Goal: Transaction & Acquisition: Book appointment/travel/reservation

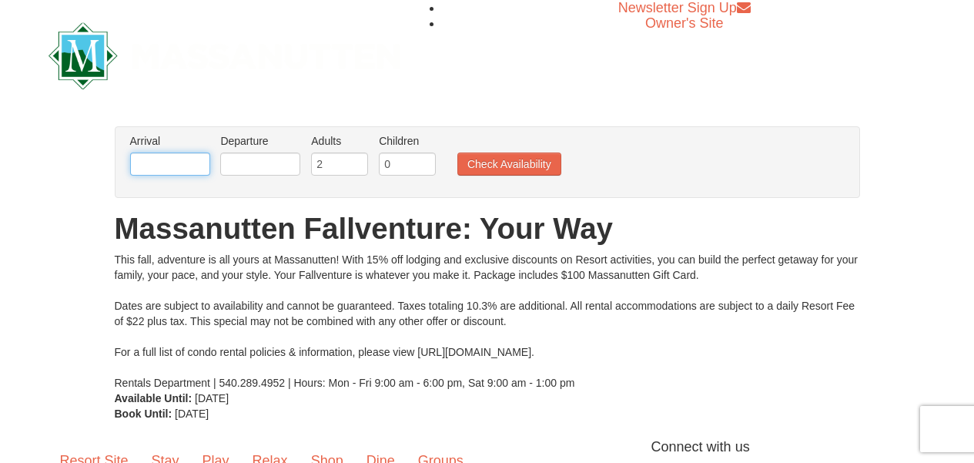
click at [171, 167] on input "text" at bounding box center [170, 163] width 80 height 23
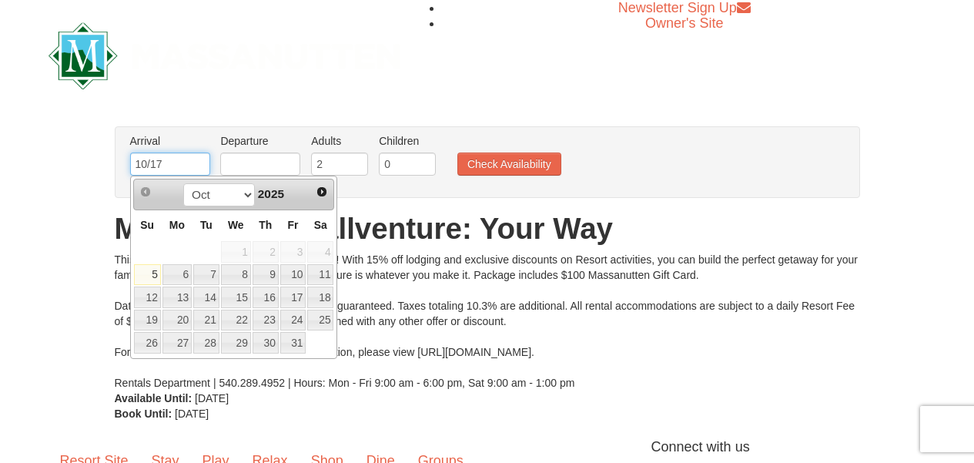
type input "10/17"
type input "10/18"
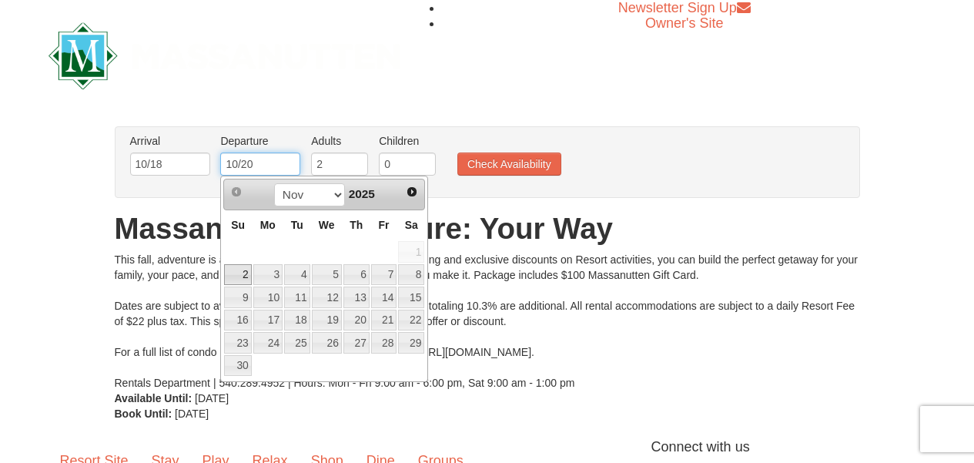
type input "10/20"
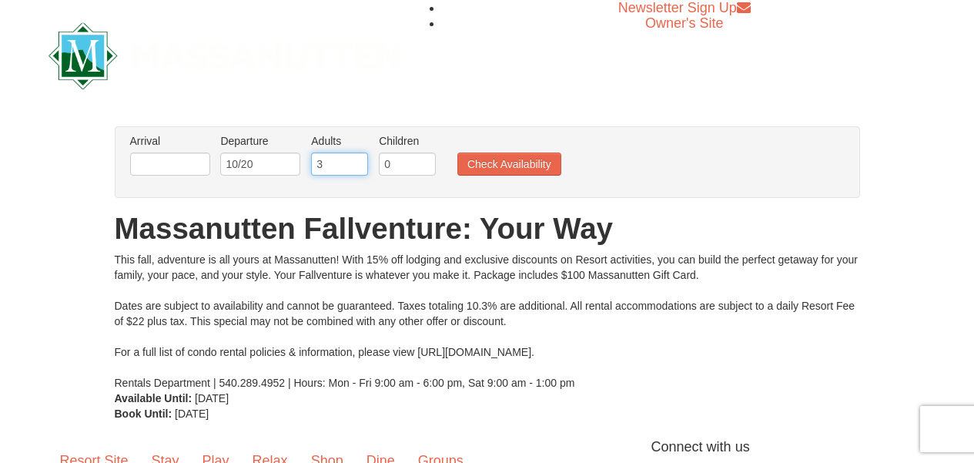
type input "3"
click at [501, 161] on button "Check Availability" at bounding box center [509, 163] width 104 height 23
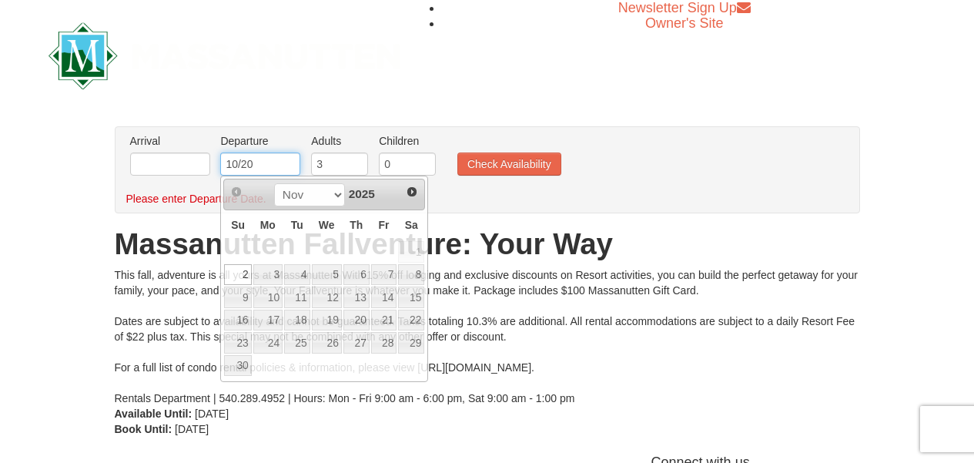
click at [259, 161] on input "10/20" at bounding box center [260, 163] width 80 height 23
click at [183, 163] on input "text" at bounding box center [170, 163] width 80 height 23
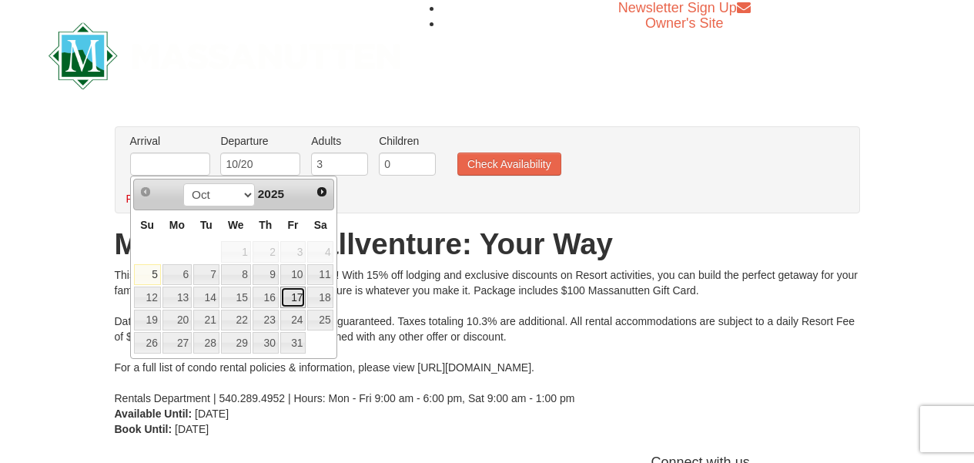
click at [293, 287] on link "17" at bounding box center [293, 297] width 26 height 22
type input "[DATE]"
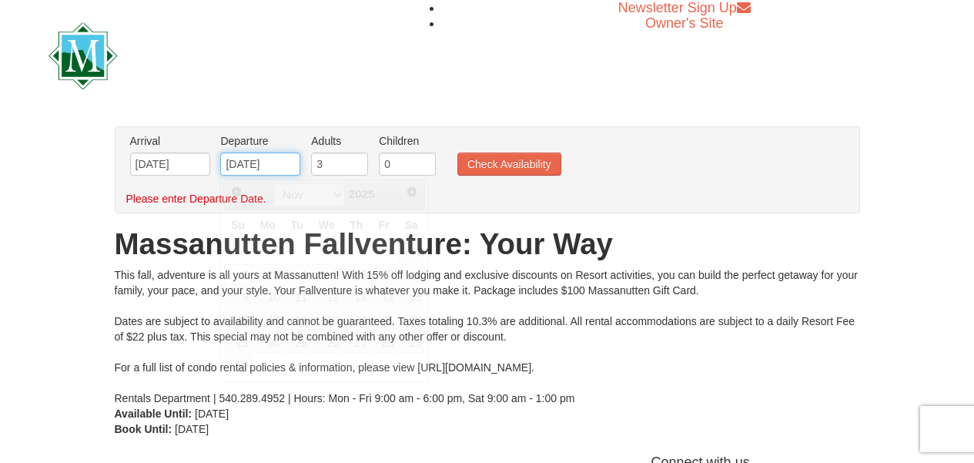
click at [276, 166] on input "11/02/2025" at bounding box center [260, 163] width 80 height 23
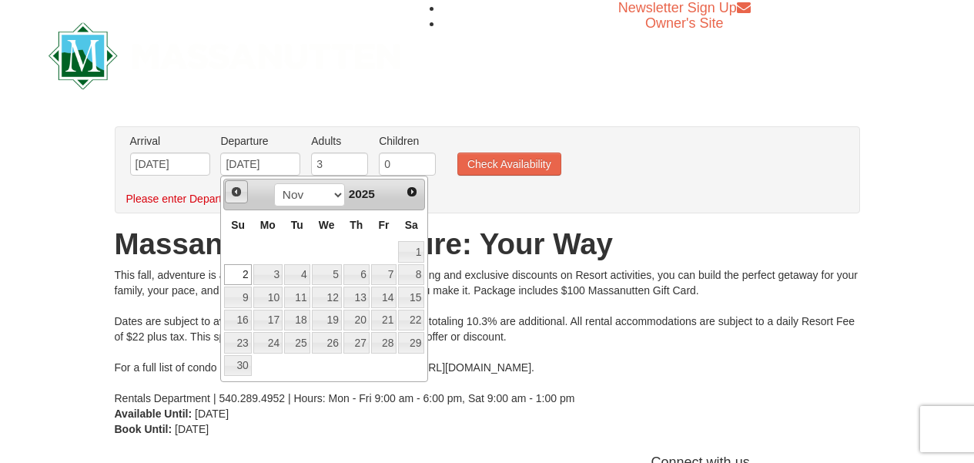
click at [234, 192] on span "Prev" at bounding box center [236, 192] width 12 height 12
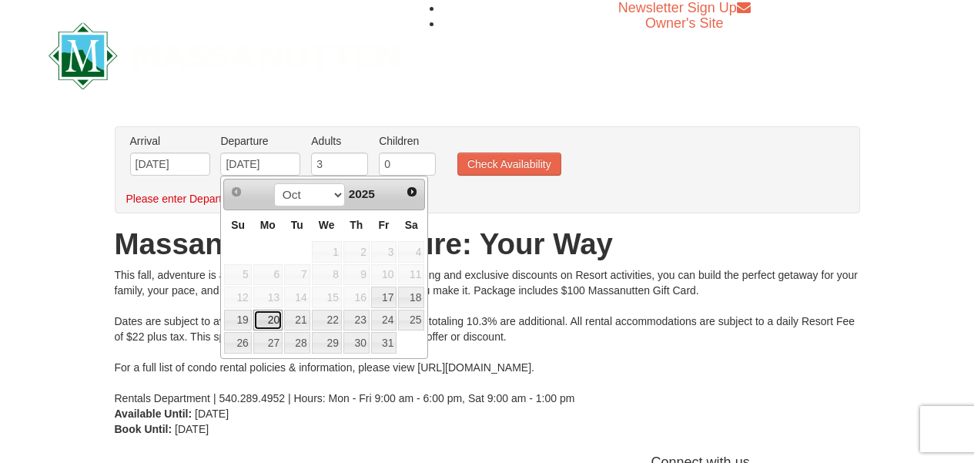
click at [263, 324] on link "20" at bounding box center [267, 321] width 29 height 22
type input "[DATE]"
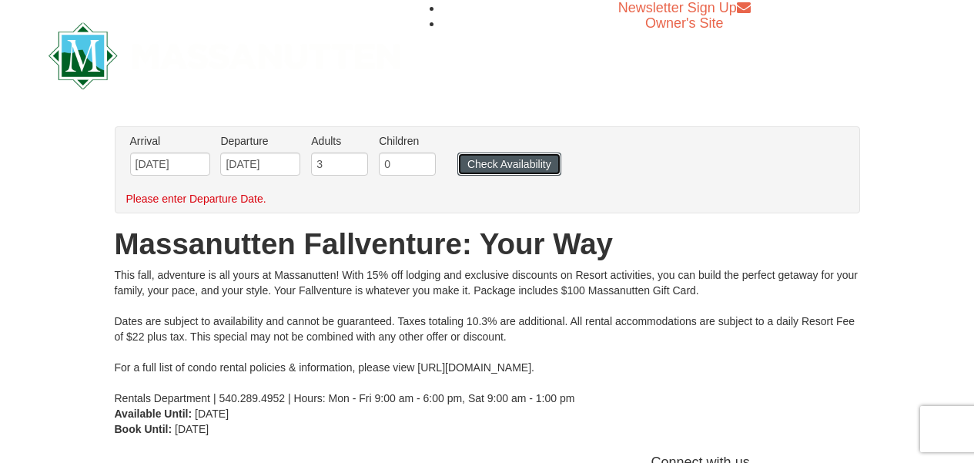
click at [538, 166] on button "Check Availability" at bounding box center [509, 163] width 104 height 23
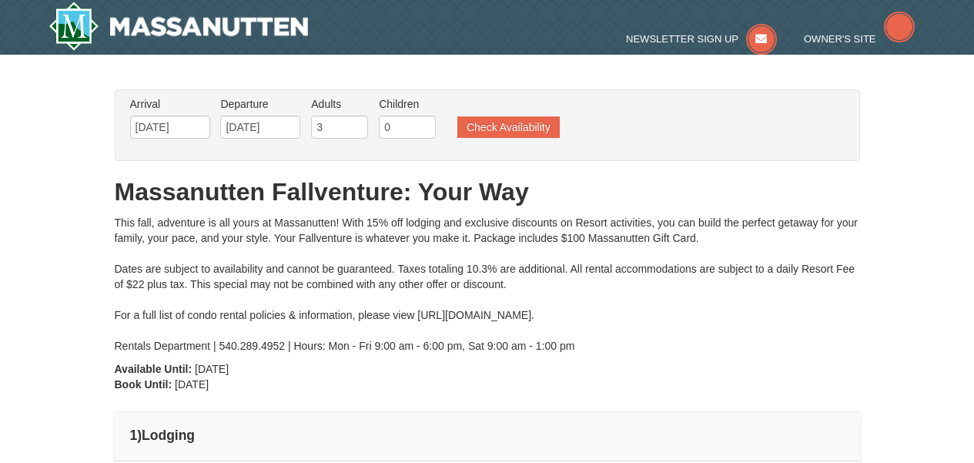
type input "[DATE]"
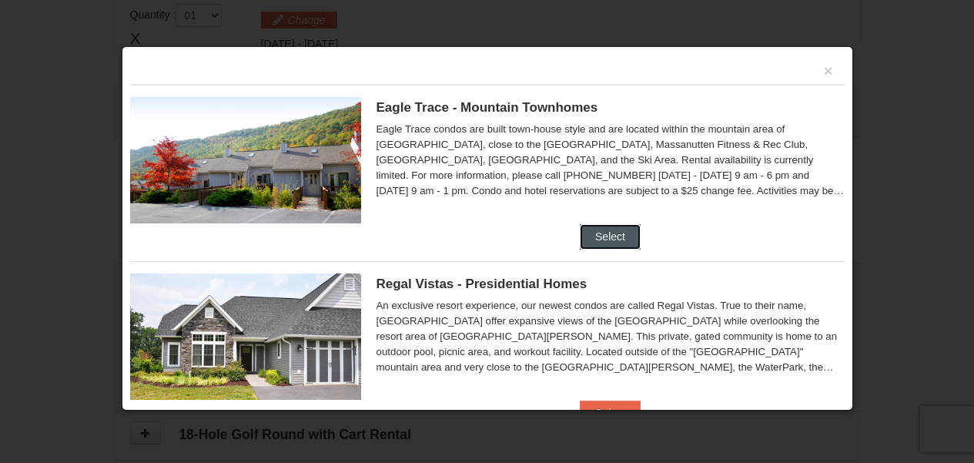
click at [620, 241] on button "Select" at bounding box center [610, 236] width 61 height 25
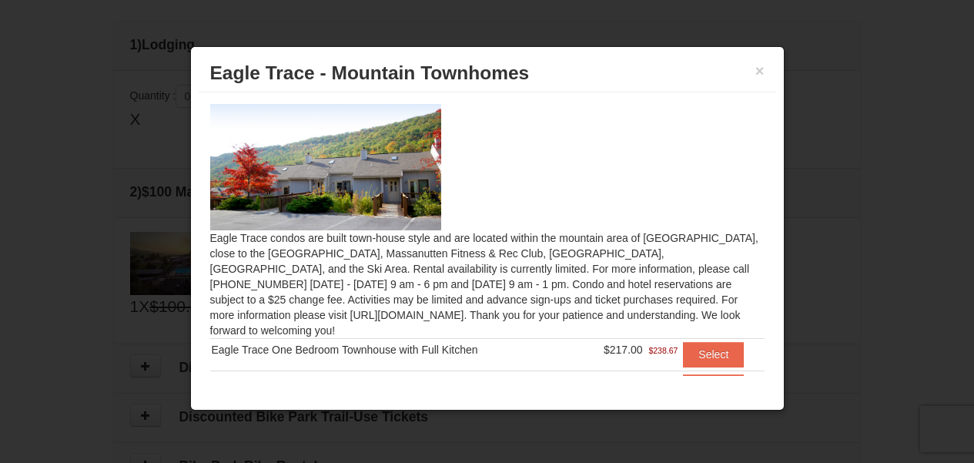
scroll to position [239, 0]
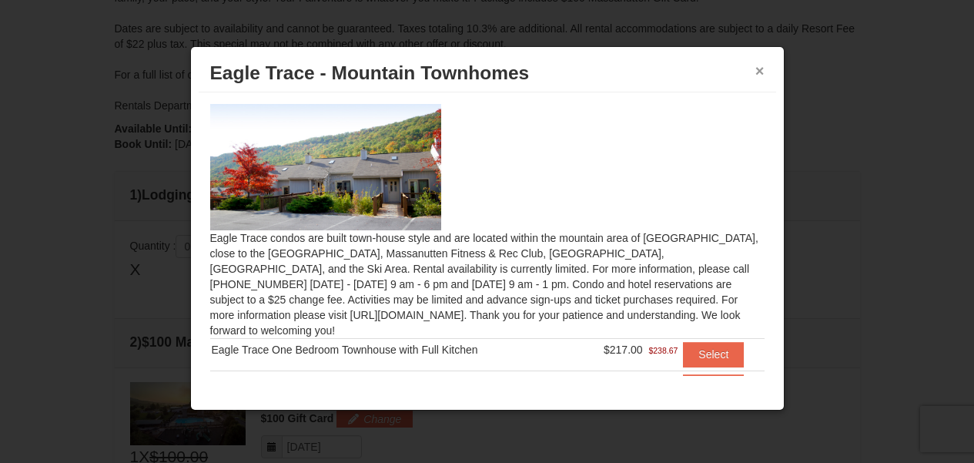
click at [762, 67] on button "×" at bounding box center [759, 70] width 9 height 15
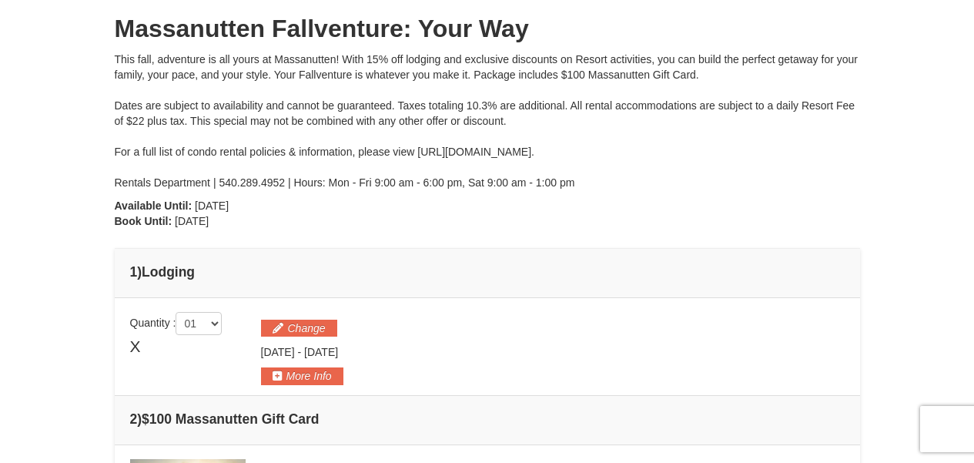
scroll to position [85, 0]
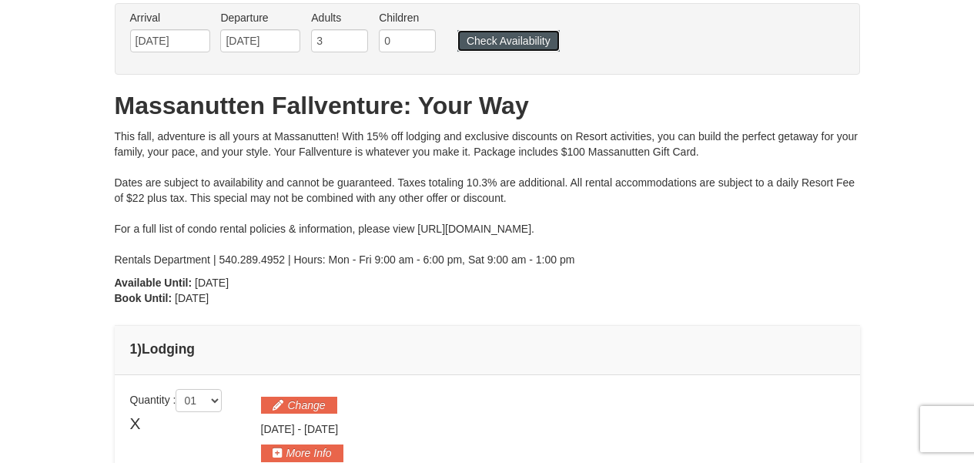
click at [504, 45] on button "Check Availability" at bounding box center [508, 41] width 102 height 22
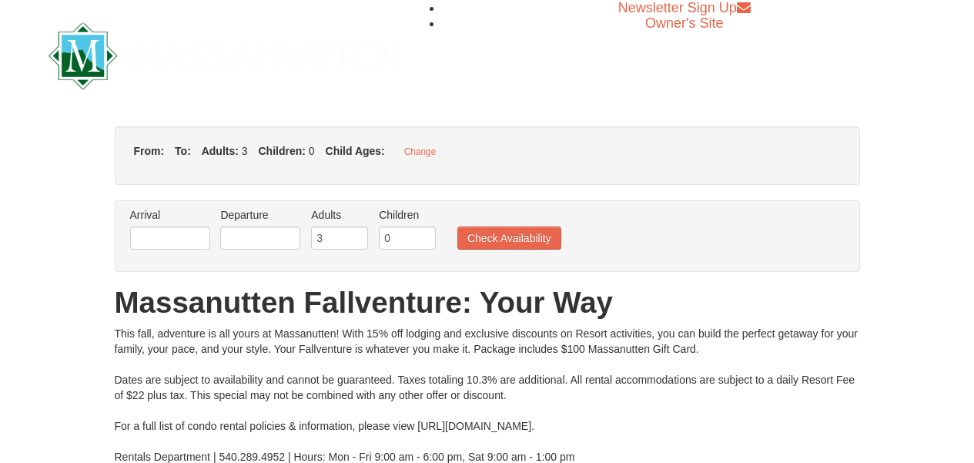
type input "[DATE]"
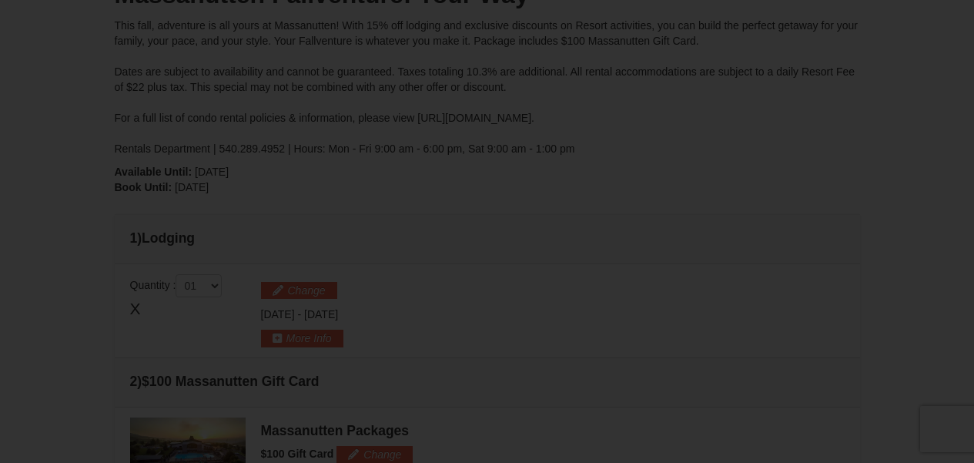
type input "[DATE]"
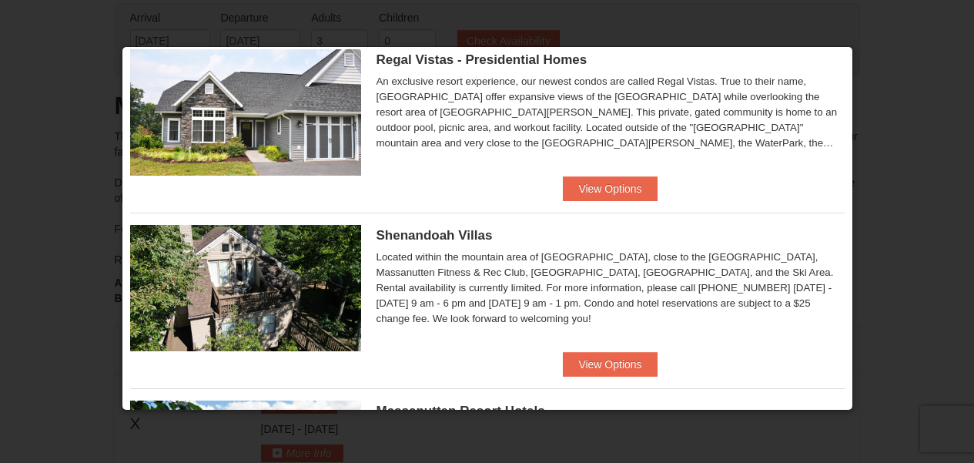
scroll to position [231, 0]
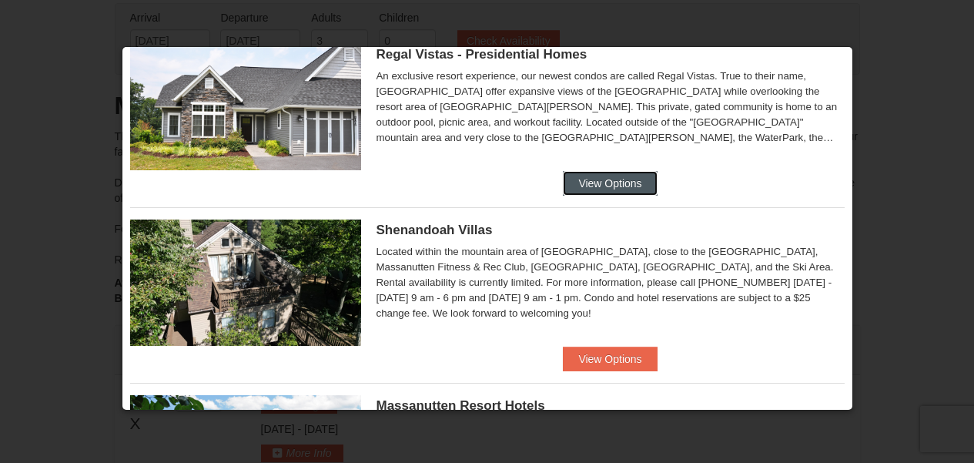
drag, startPoint x: 624, startPoint y: 186, endPoint x: 696, endPoint y: 213, distance: 77.0
click at [624, 186] on button "View Options" at bounding box center [610, 183] width 94 height 25
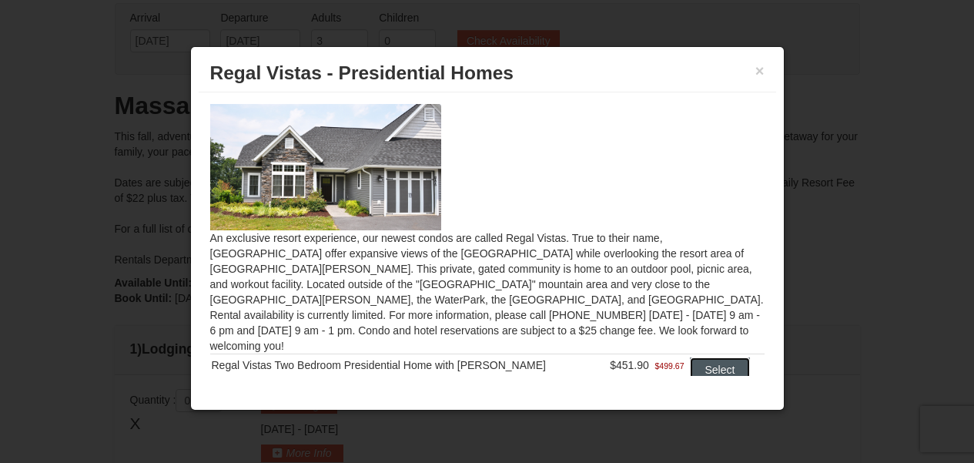
click at [715, 360] on button "Select" at bounding box center [720, 369] width 61 height 25
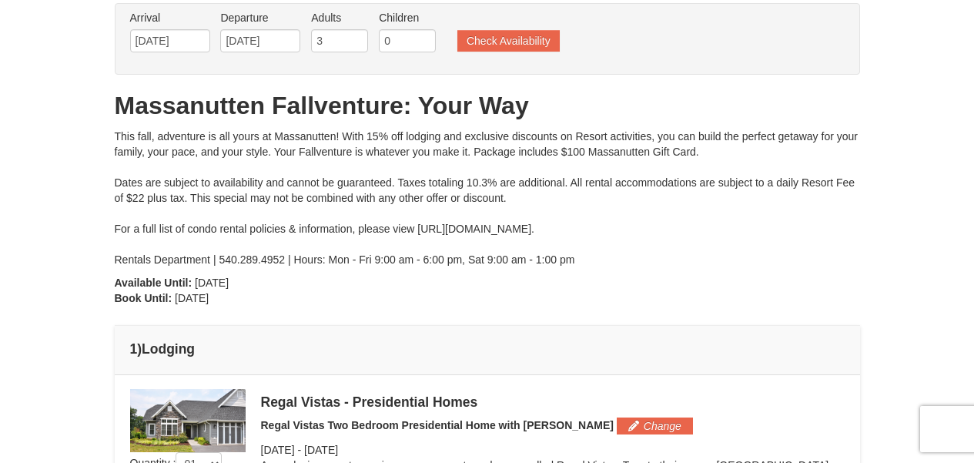
scroll to position [0, 0]
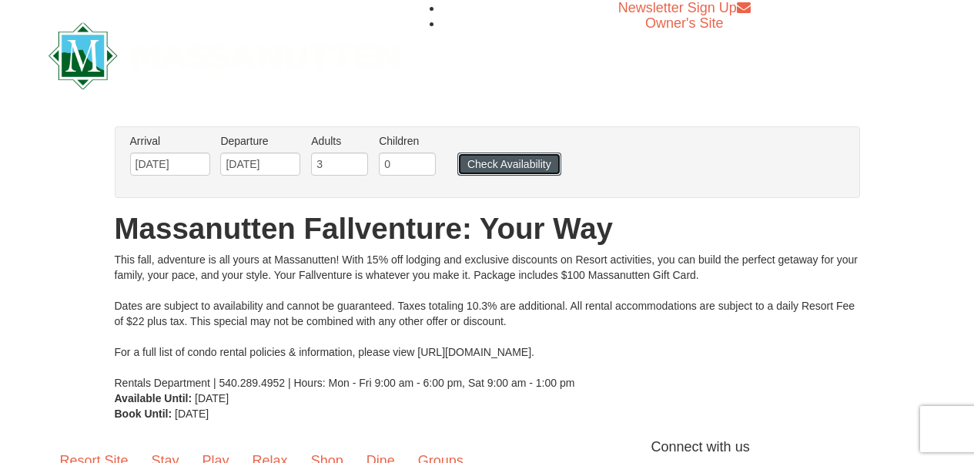
click at [502, 165] on button "Check Availability" at bounding box center [509, 163] width 104 height 23
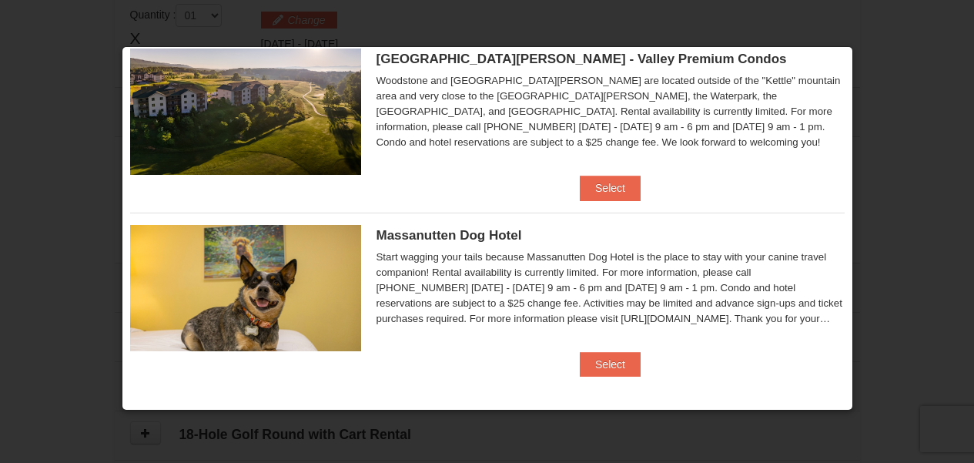
scroll to position [929, 0]
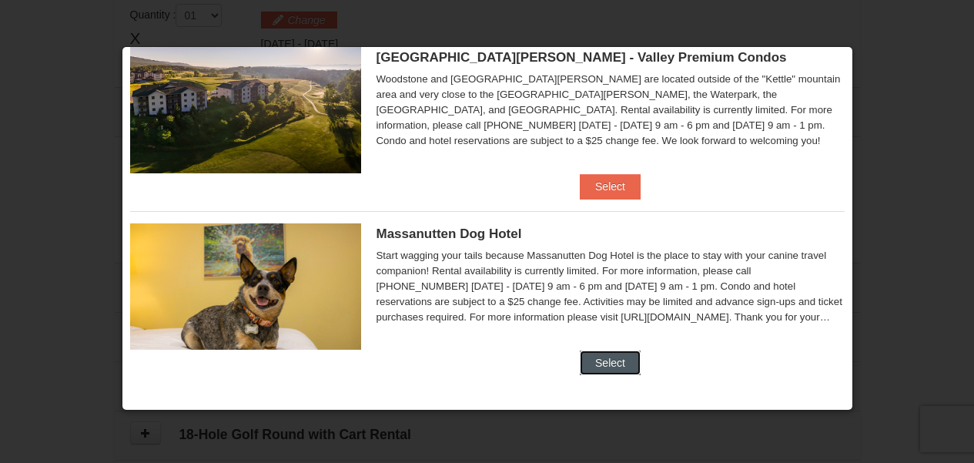
click at [615, 364] on button "Select" at bounding box center [610, 362] width 61 height 25
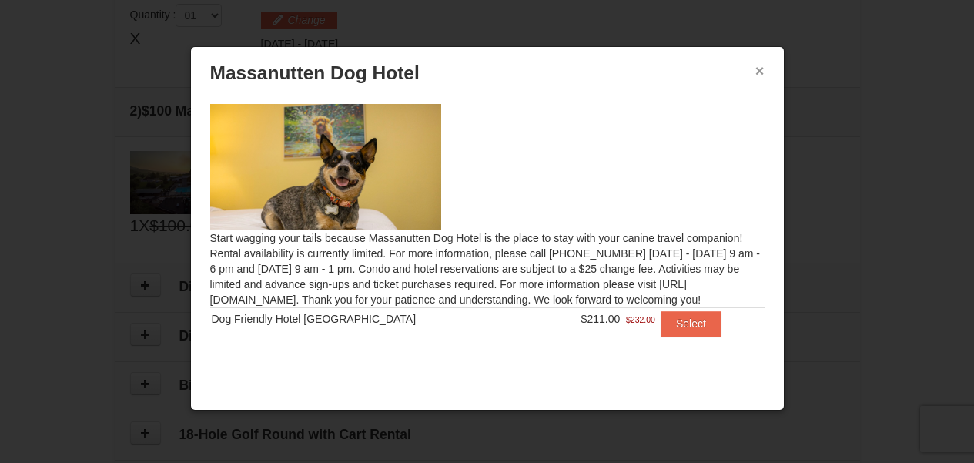
click at [761, 71] on button "×" at bounding box center [759, 70] width 9 height 15
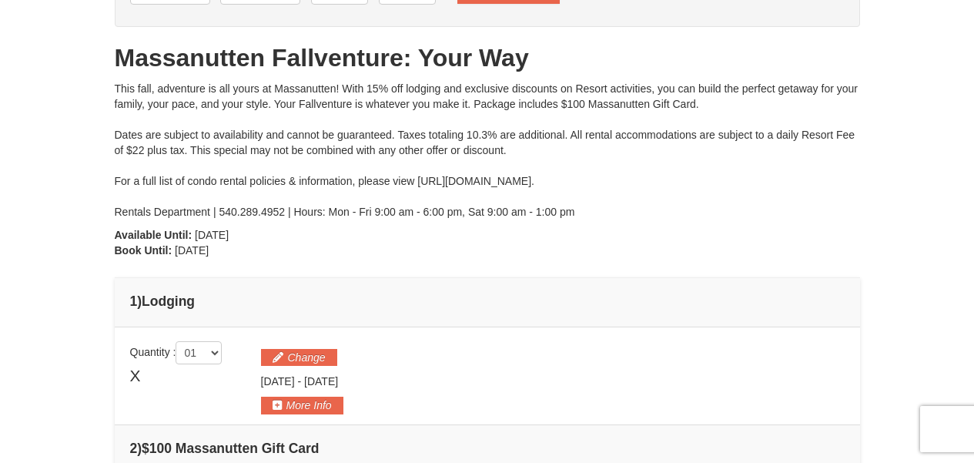
scroll to position [85, 0]
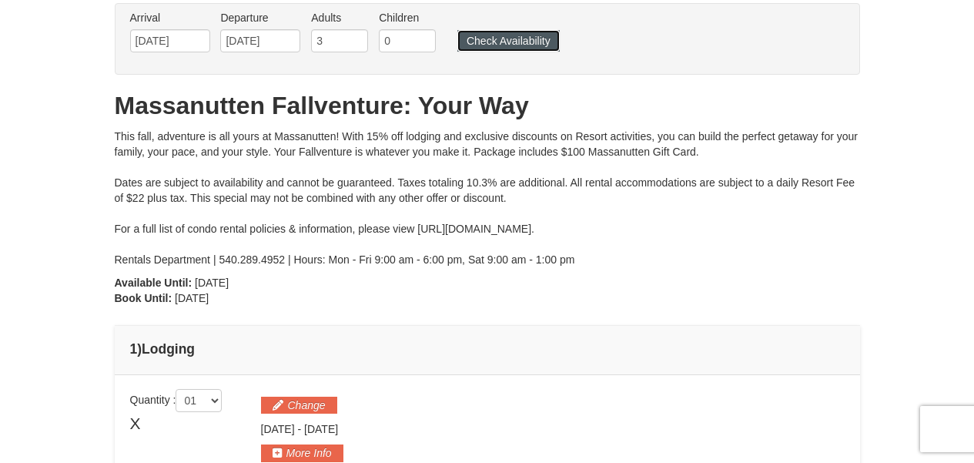
click at [520, 38] on button "Check Availability" at bounding box center [508, 41] width 102 height 22
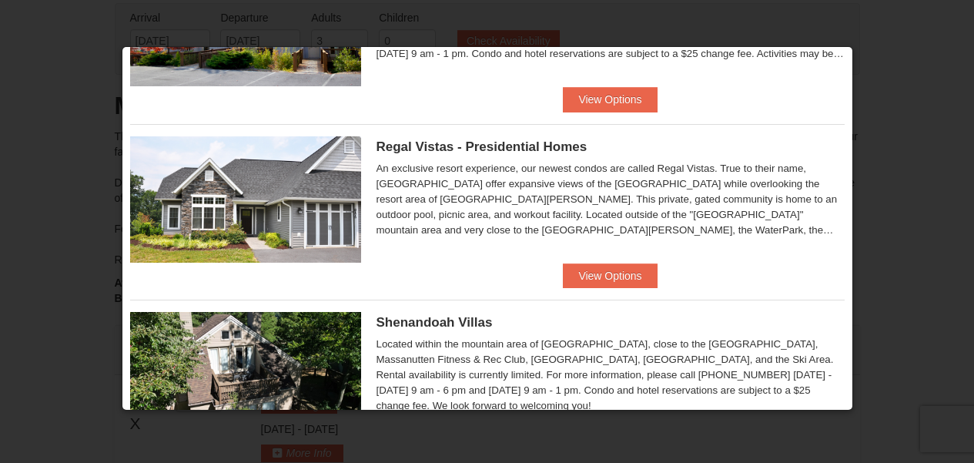
scroll to position [154, 0]
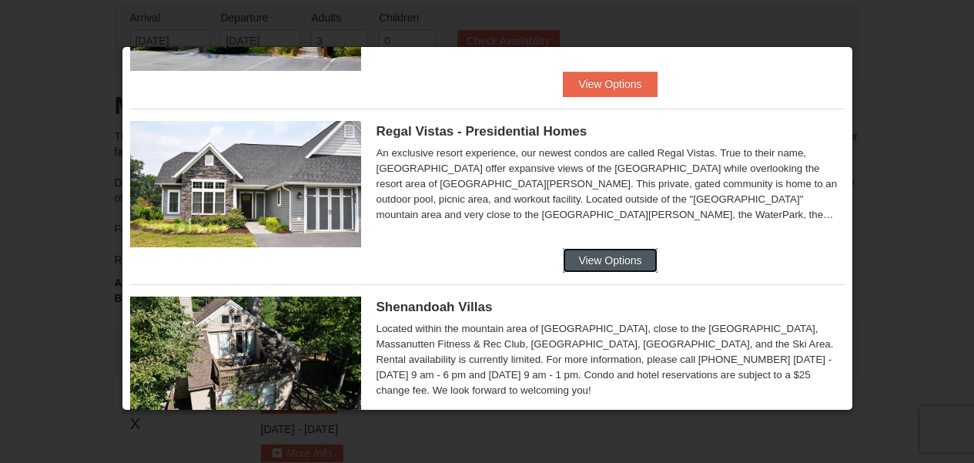
click at [616, 263] on button "View Options" at bounding box center [610, 260] width 94 height 25
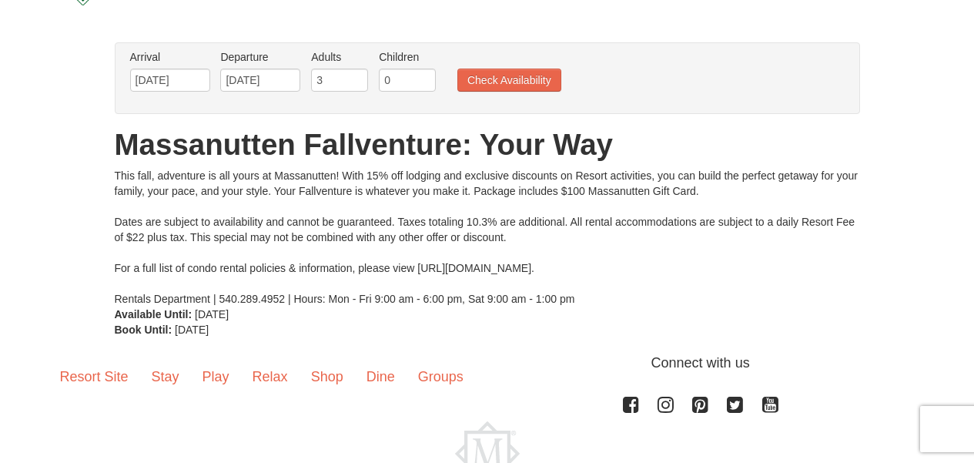
scroll to position [154, 0]
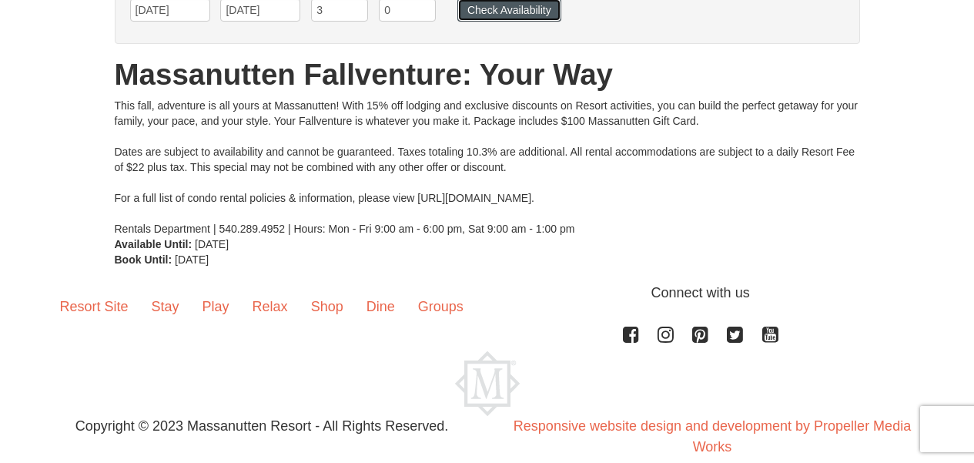
click at [498, 12] on button "Check Availability" at bounding box center [509, 9] width 104 height 23
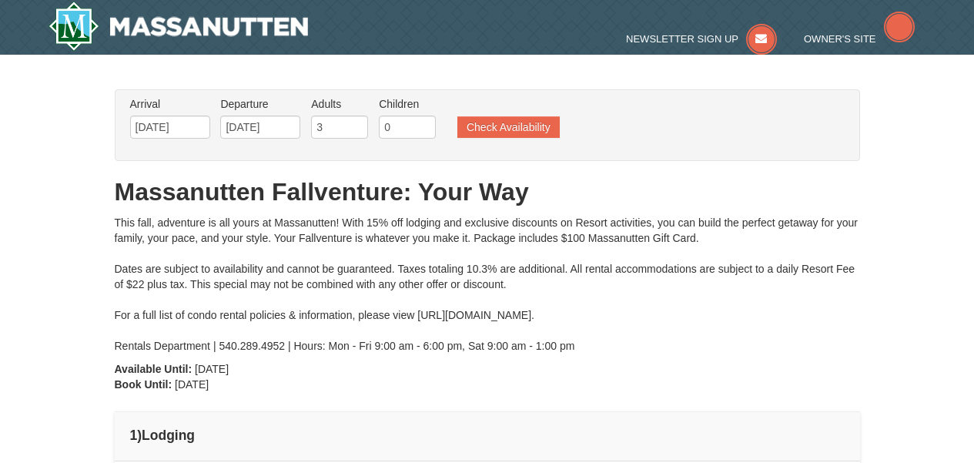
type input "[DATE]"
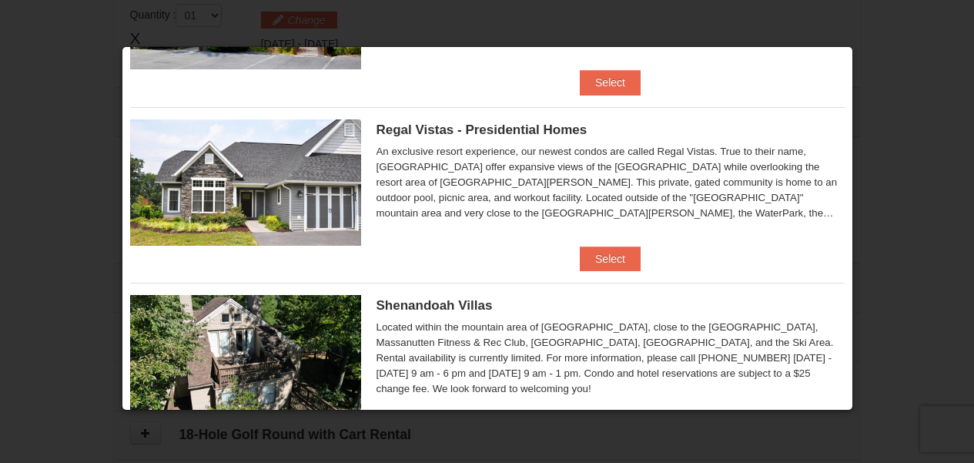
scroll to position [231, 0]
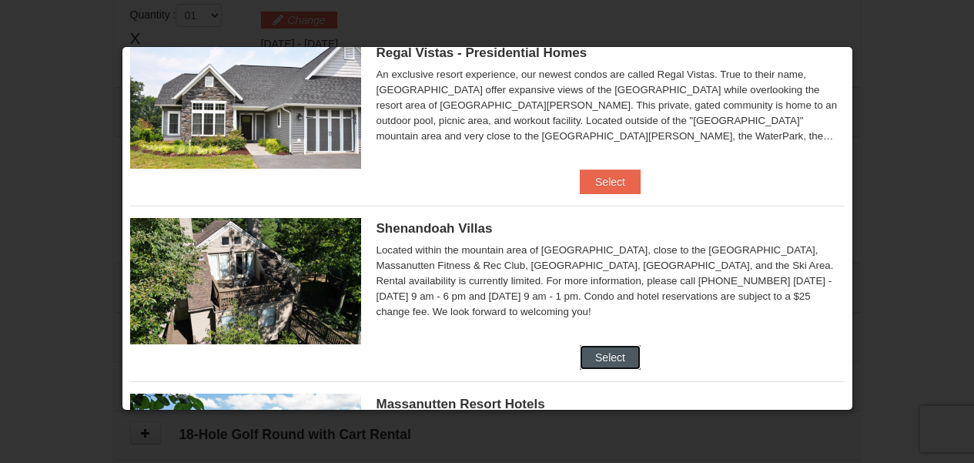
click at [604, 364] on button "Select" at bounding box center [610, 357] width 61 height 25
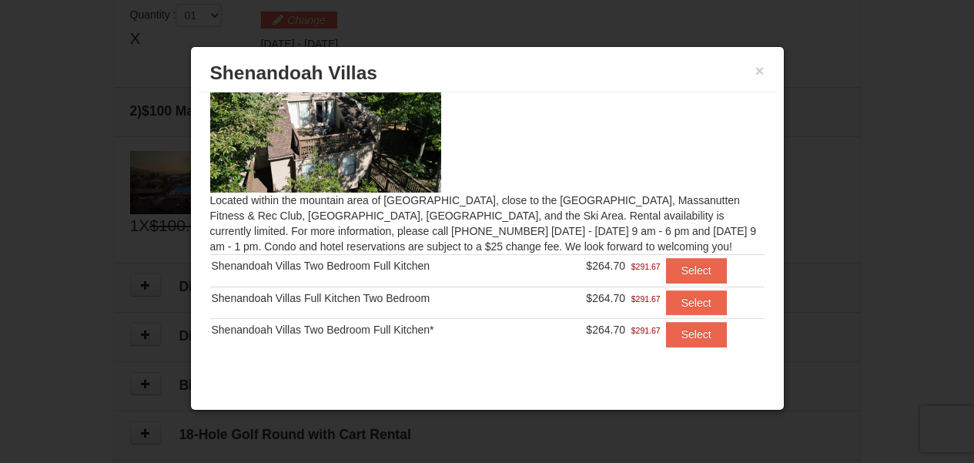
scroll to position [38, 0]
click at [694, 267] on button "Select" at bounding box center [696, 269] width 61 height 25
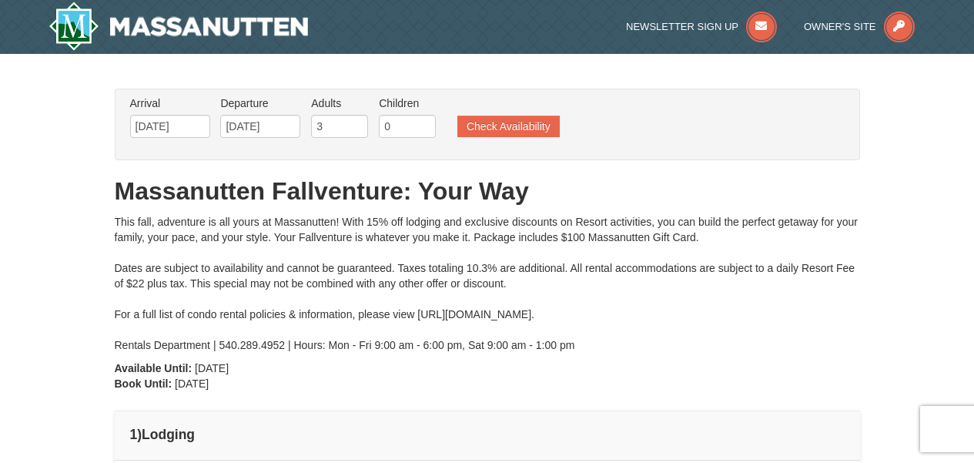
scroll to position [0, 0]
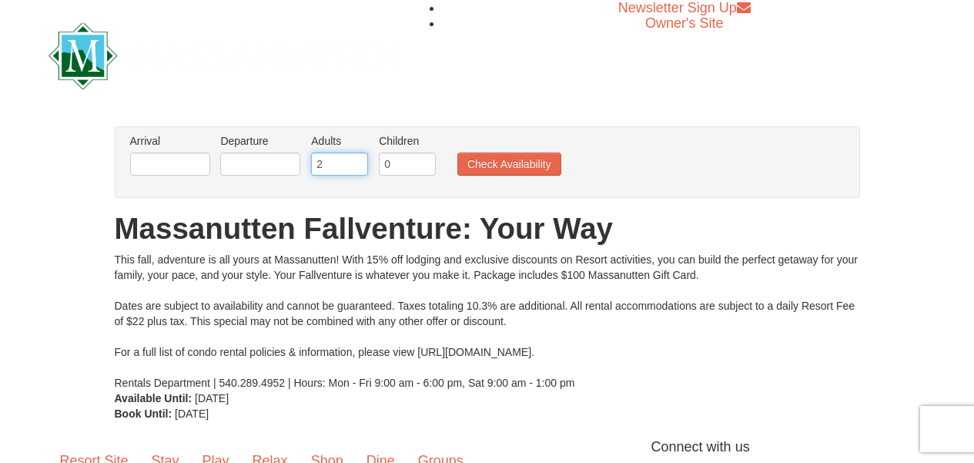
click at [343, 166] on input "2" at bounding box center [339, 163] width 57 height 23
type input "3"
click at [356, 162] on input "3" at bounding box center [339, 163] width 57 height 23
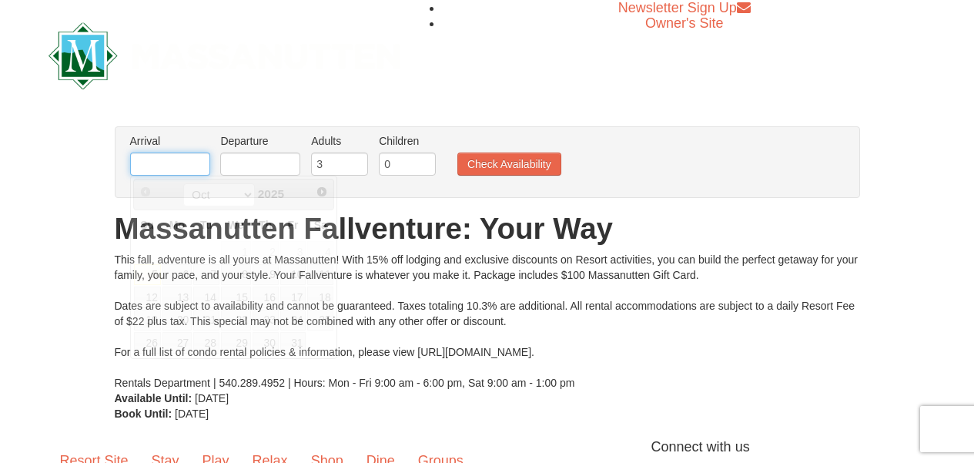
click at [199, 164] on input "text" at bounding box center [170, 163] width 80 height 23
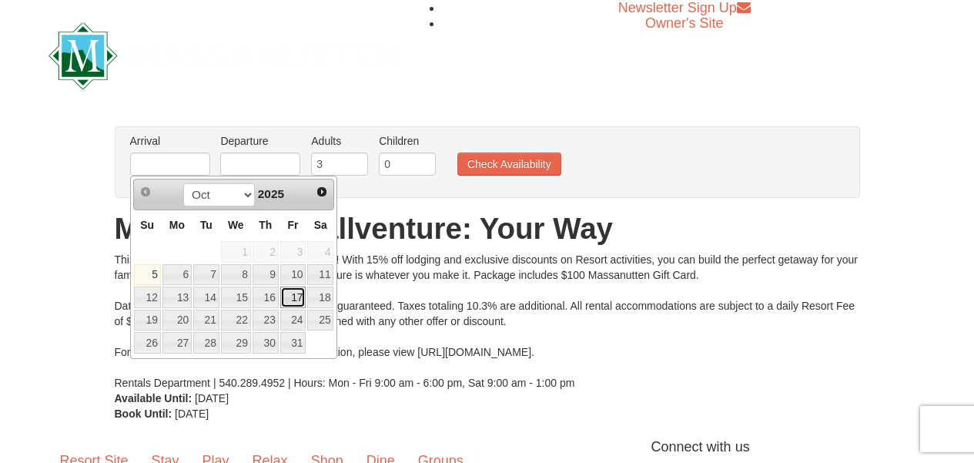
click at [296, 301] on link "17" at bounding box center [293, 297] width 26 height 22
type input "[DATE]"
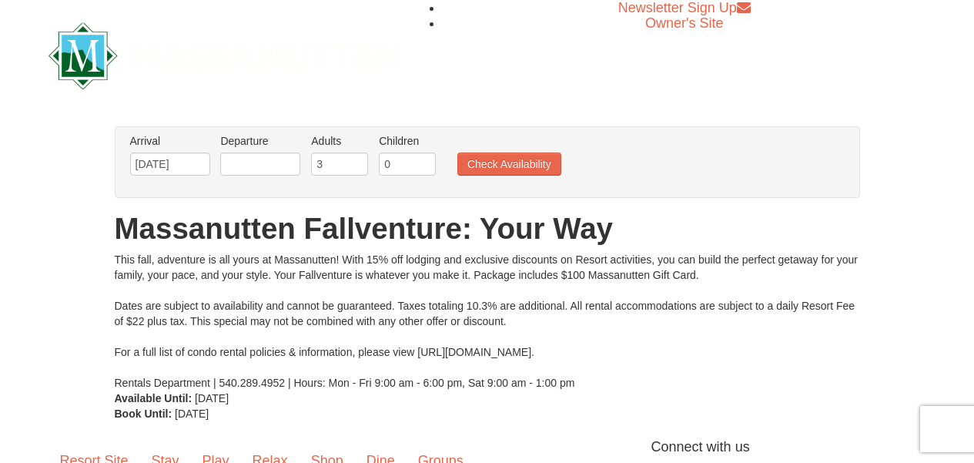
click at [263, 151] on li "Departure Please format dates MM/DD/YYYY Please format dates MM/DD/YYYY" at bounding box center [260, 158] width 88 height 50
click at [263, 163] on input "text" at bounding box center [260, 163] width 80 height 23
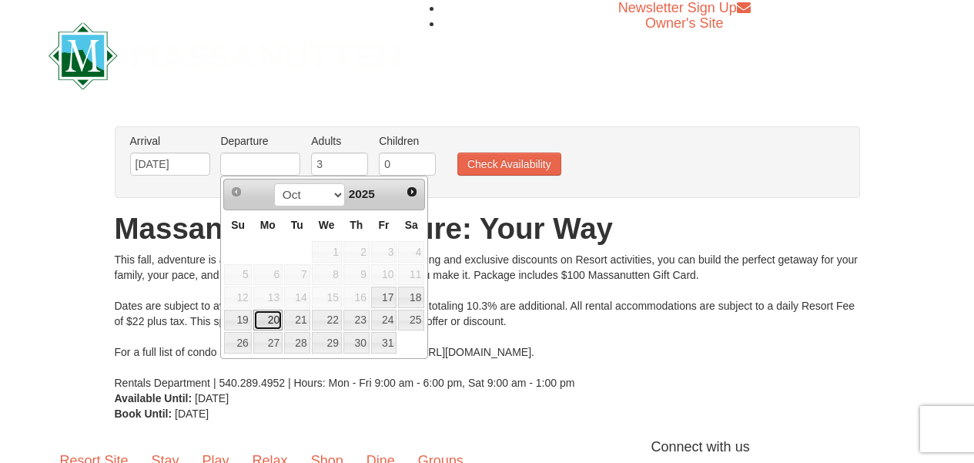
click at [265, 315] on link "20" at bounding box center [267, 321] width 29 height 22
type input "[DATE]"
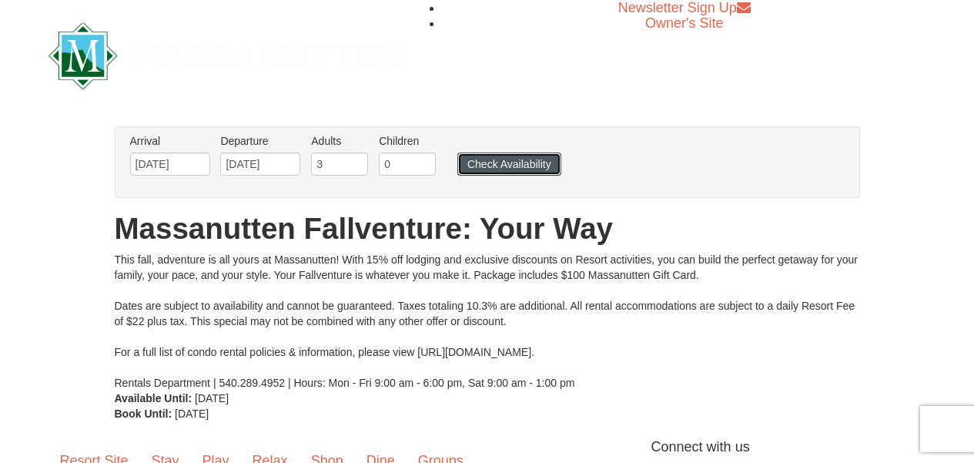
click at [496, 166] on button "Check Availability" at bounding box center [509, 163] width 104 height 23
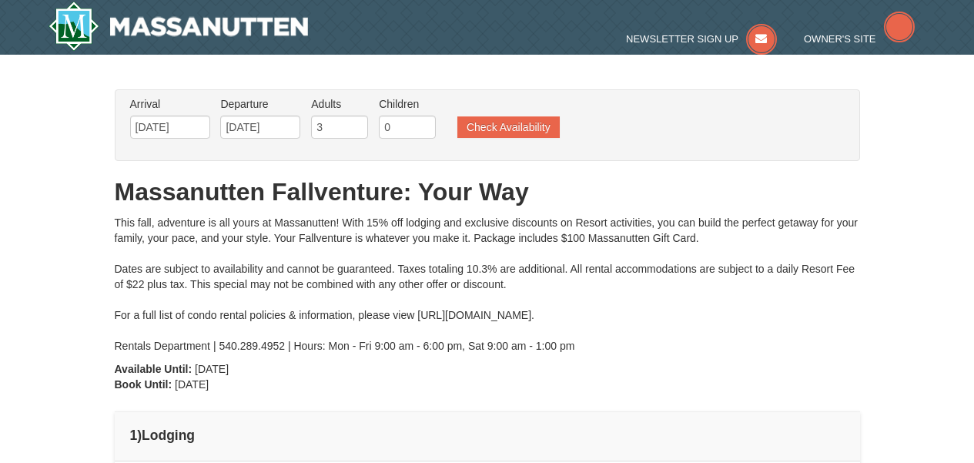
type input "[DATE]"
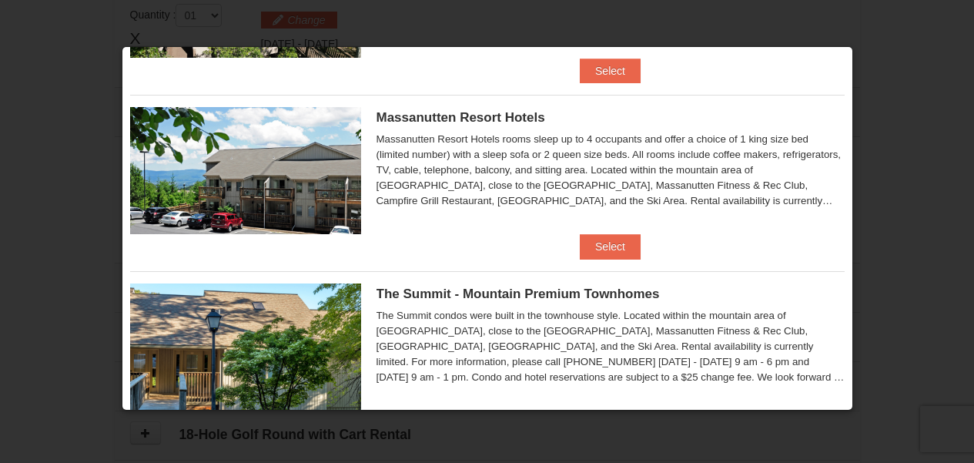
scroll to position [539, 0]
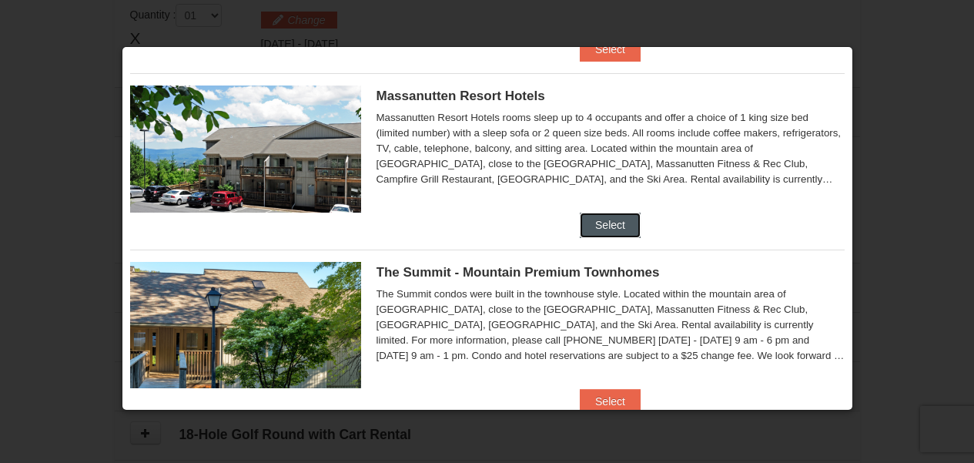
click at [606, 223] on button "Select" at bounding box center [610, 225] width 61 height 25
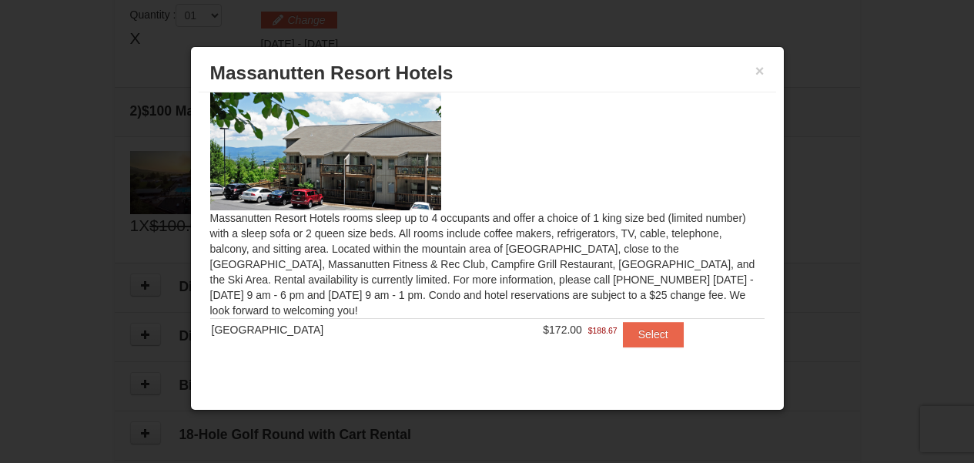
scroll to position [21, 0]
click at [623, 340] on button "Select" at bounding box center [653, 333] width 61 height 25
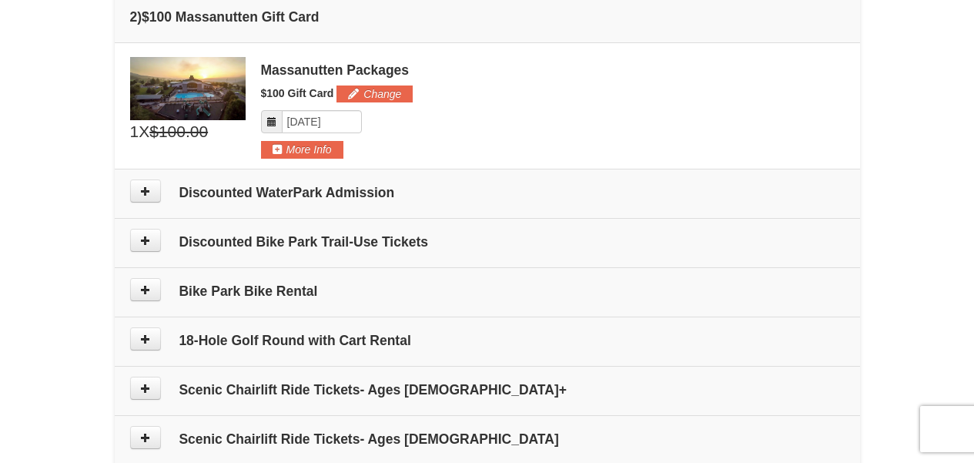
scroll to position [624, 0]
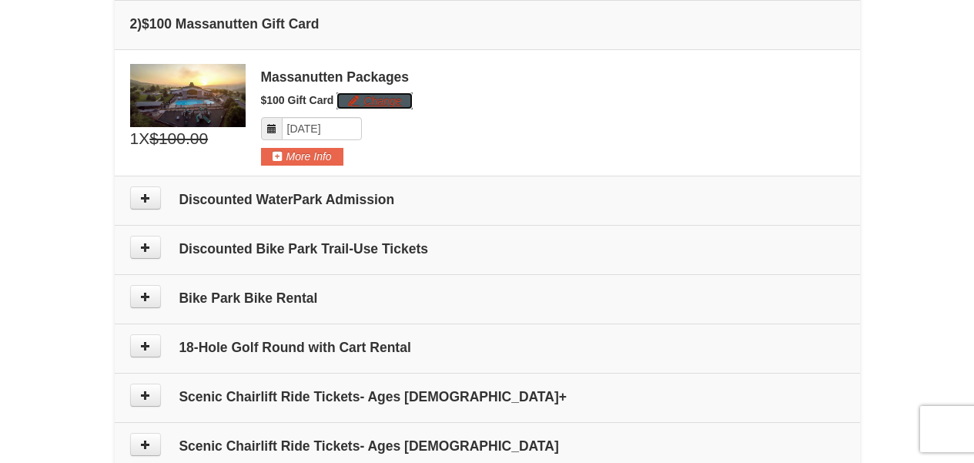
click at [390, 100] on button "Change" at bounding box center [374, 100] width 76 height 17
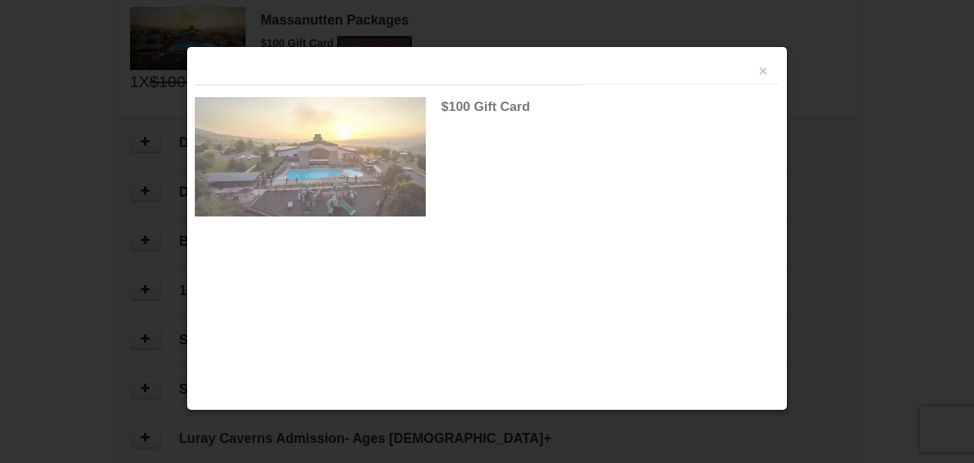
scroll to position [688, 0]
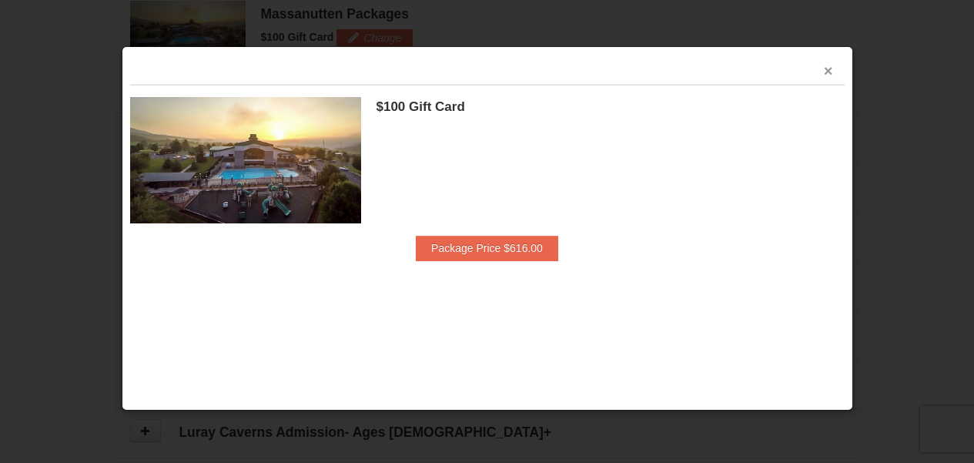
click at [829, 70] on button "×" at bounding box center [828, 70] width 9 height 15
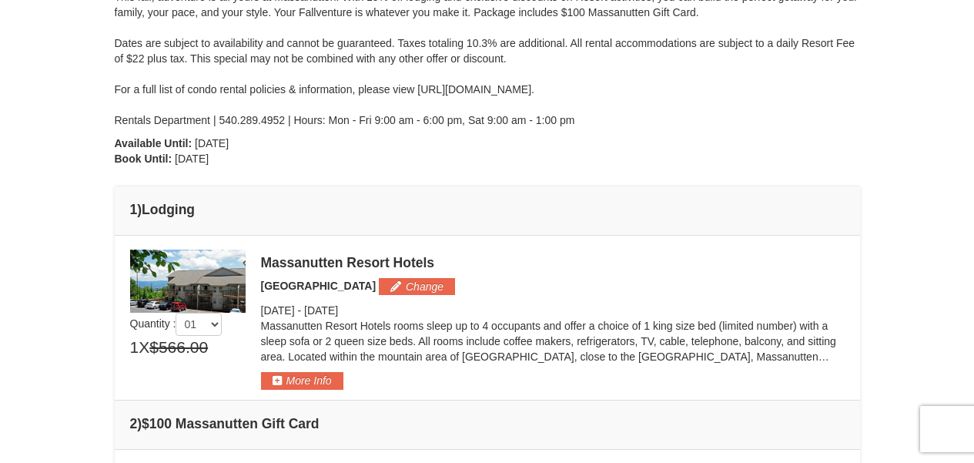
scroll to position [154, 0]
